Goal: Find specific fact: Find contact information

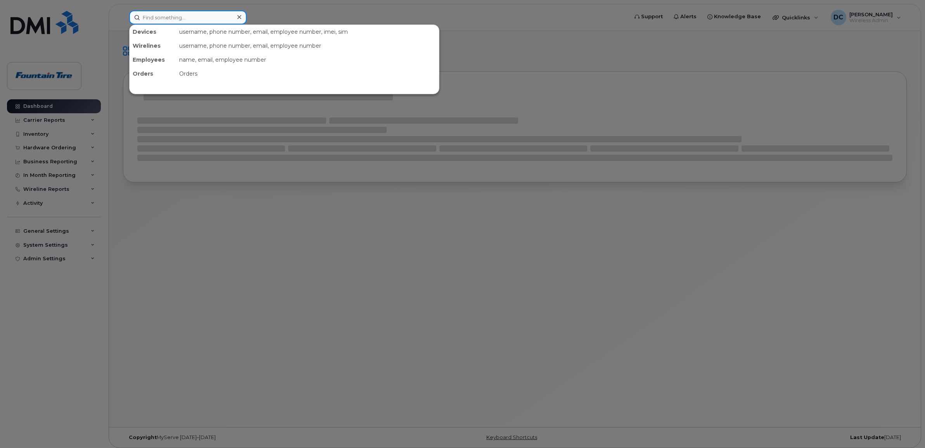
click at [177, 16] on input at bounding box center [187, 17] width 117 height 14
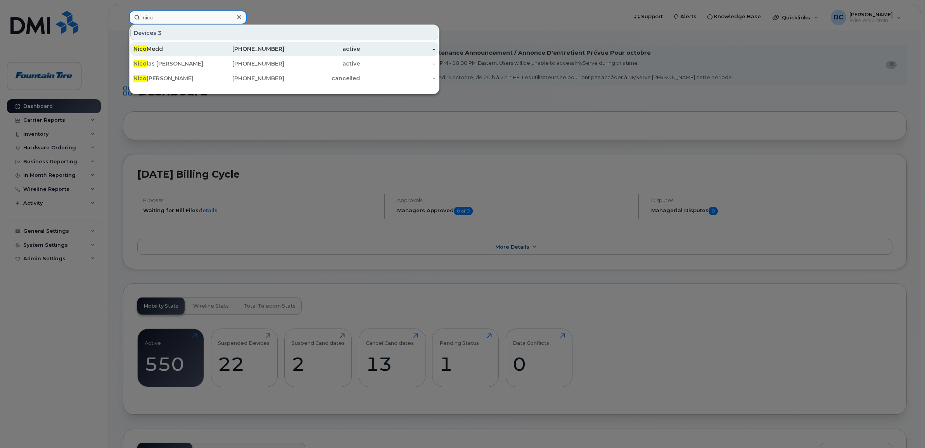
type input "nico"
click at [162, 49] on div "[PERSON_NAME]" at bounding box center [171, 49] width 76 height 8
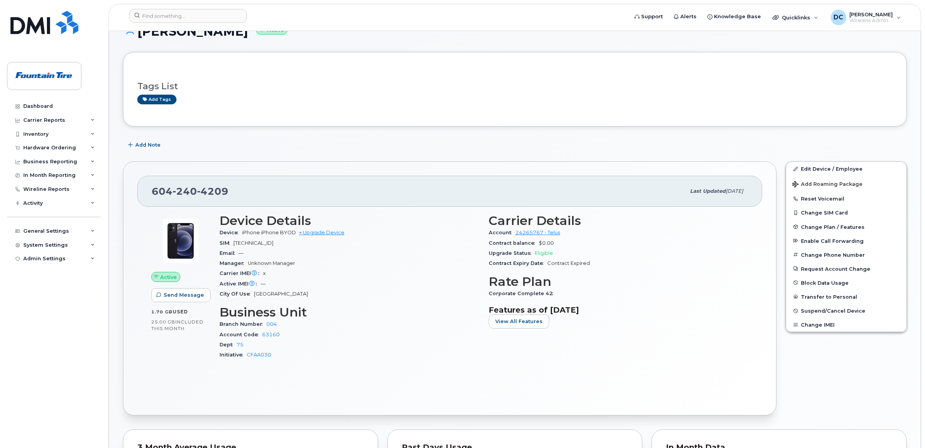
scroll to position [48, 0]
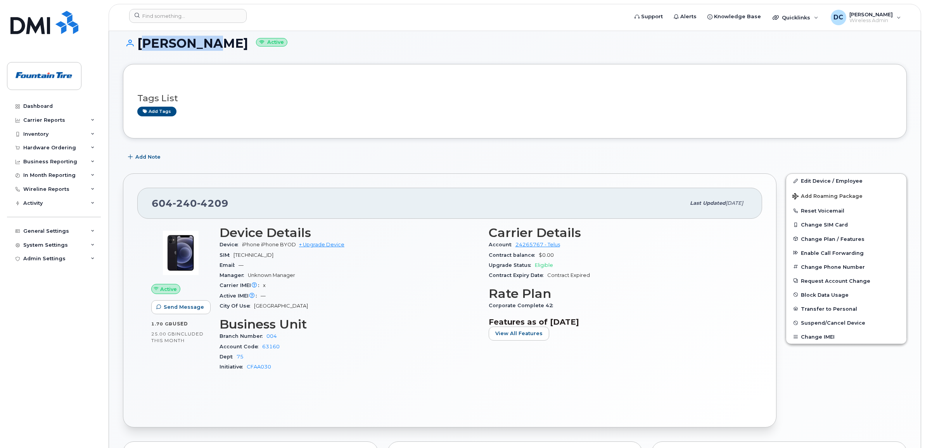
drag, startPoint x: 209, startPoint y: 42, endPoint x: 140, endPoint y: 46, distance: 69.9
click at [140, 46] on h1 "Nico Medd Active" at bounding box center [515, 43] width 784 height 14
copy h1 "Nico Medd"
drag, startPoint x: 223, startPoint y: 203, endPoint x: 151, endPoint y: 197, distance: 72.0
click at [151, 197] on div "604 240 4209 Last updated Jan 06, 2025" at bounding box center [449, 203] width 625 height 31
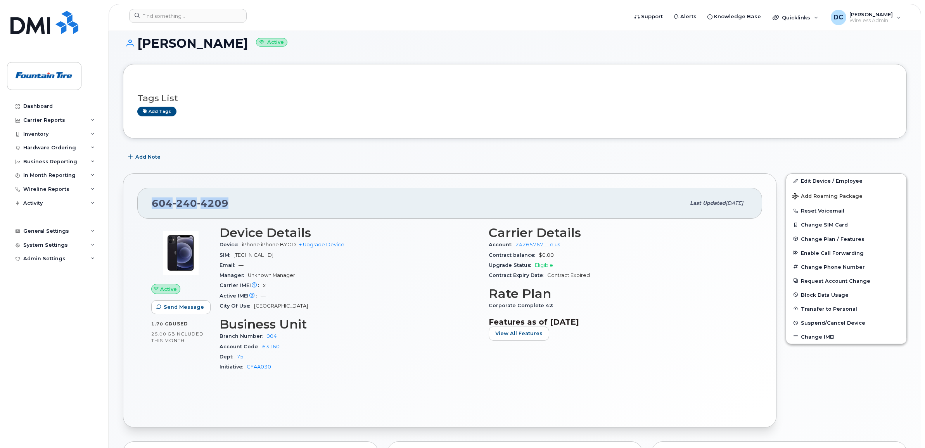
copy span "604 240 4209"
click at [588, 13] on form at bounding box center [376, 16] width 494 height 14
click at [618, 127] on div "Tags List Add tags" at bounding box center [515, 101] width 784 height 74
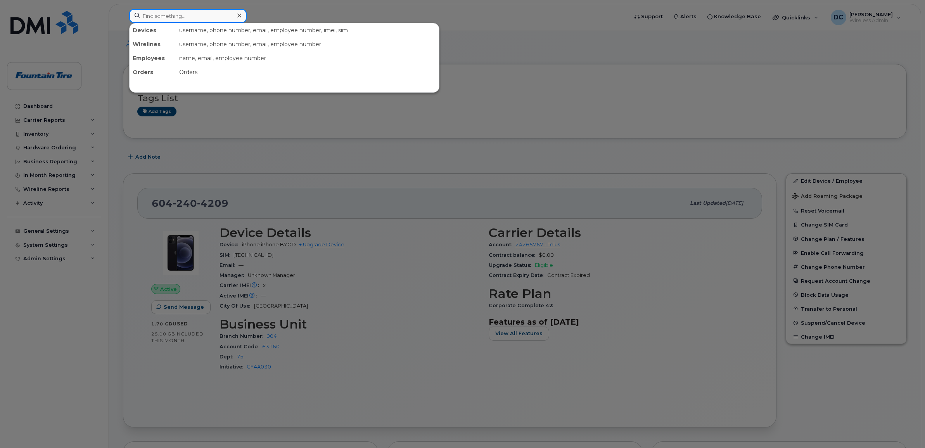
click at [167, 13] on input at bounding box center [187, 16] width 117 height 14
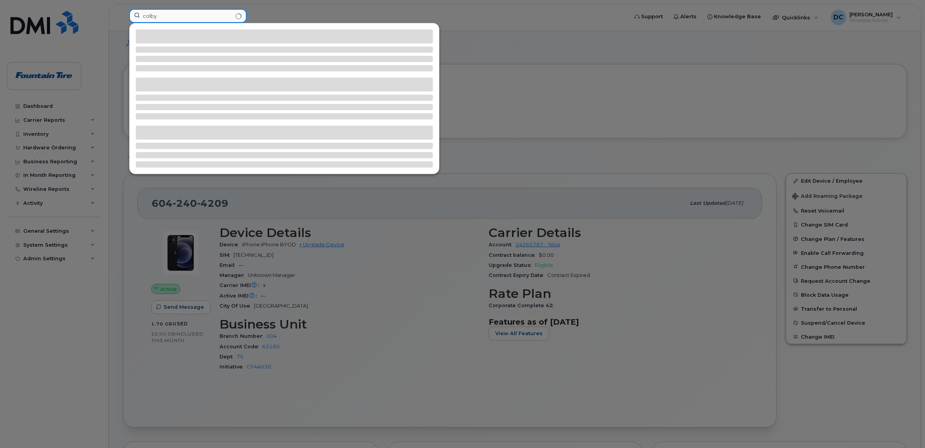
type input "colby"
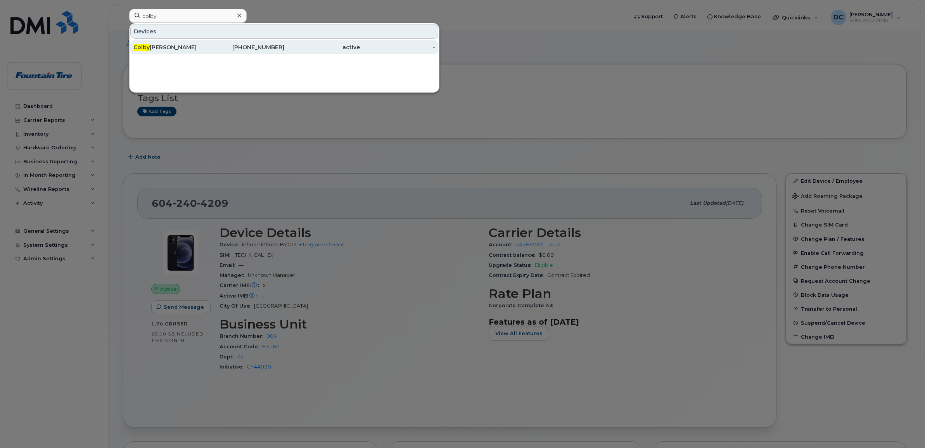
click at [150, 43] on div "Colby Morgan" at bounding box center [171, 47] width 76 height 14
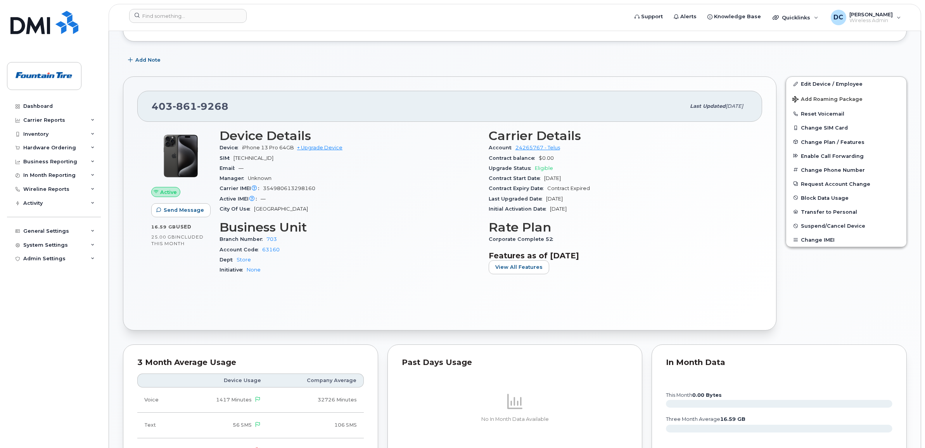
scroll to position [97, 0]
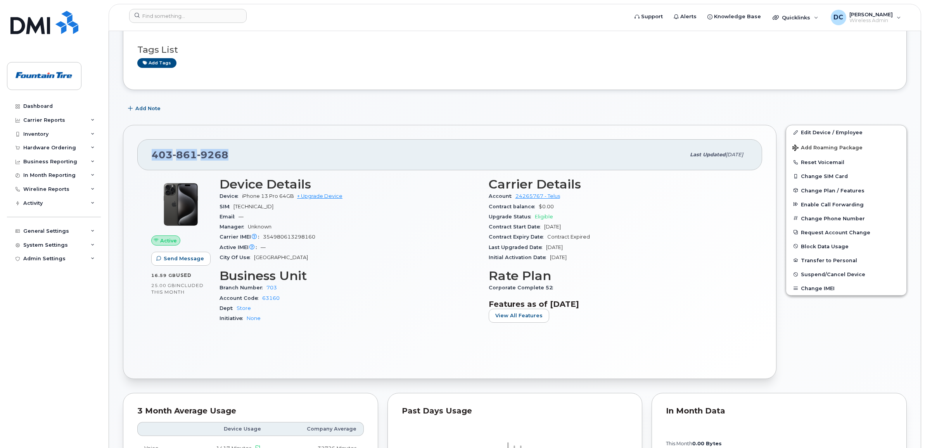
drag, startPoint x: 230, startPoint y: 156, endPoint x: 154, endPoint y: 152, distance: 76.5
click at [154, 152] on div "403 861 9268" at bounding box center [419, 155] width 534 height 16
copy span "403 861 9268"
